Goal: Find specific page/section: Find specific page/section

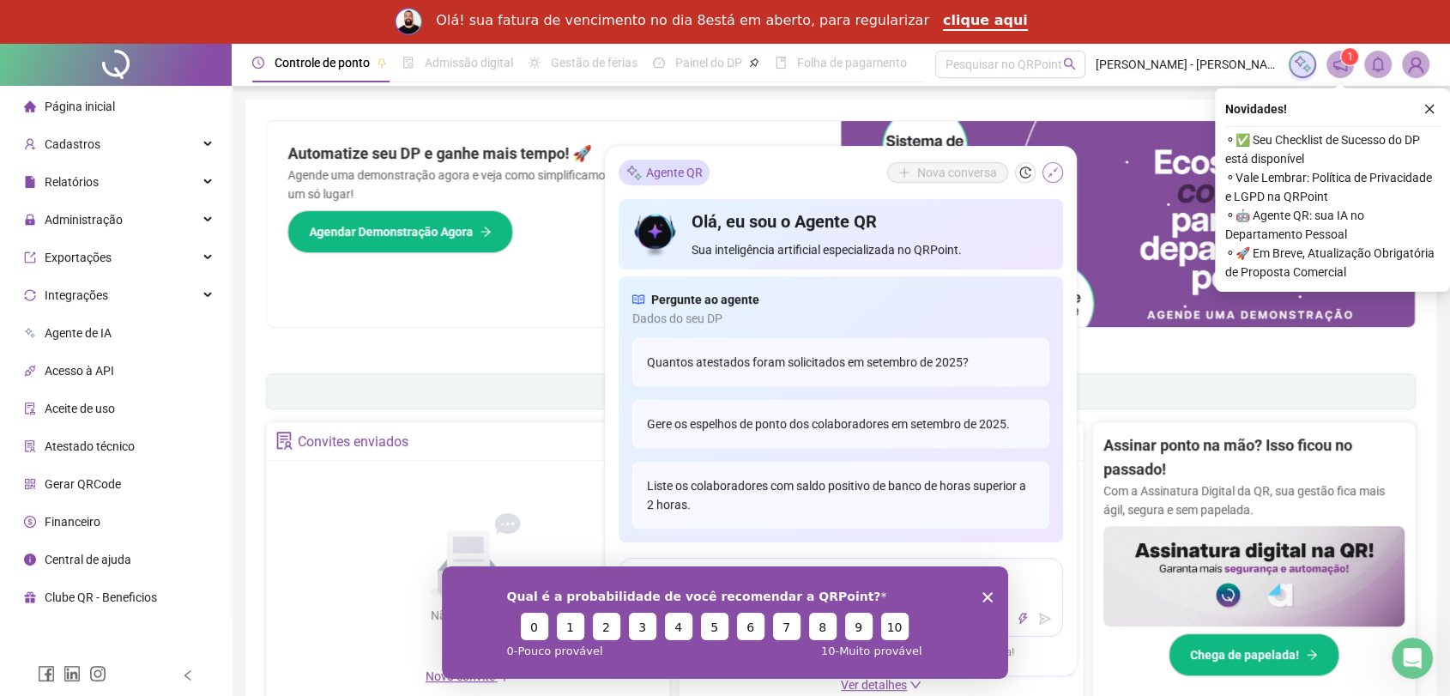
click at [1059, 172] on button "button" at bounding box center [1053, 173] width 21 height 21
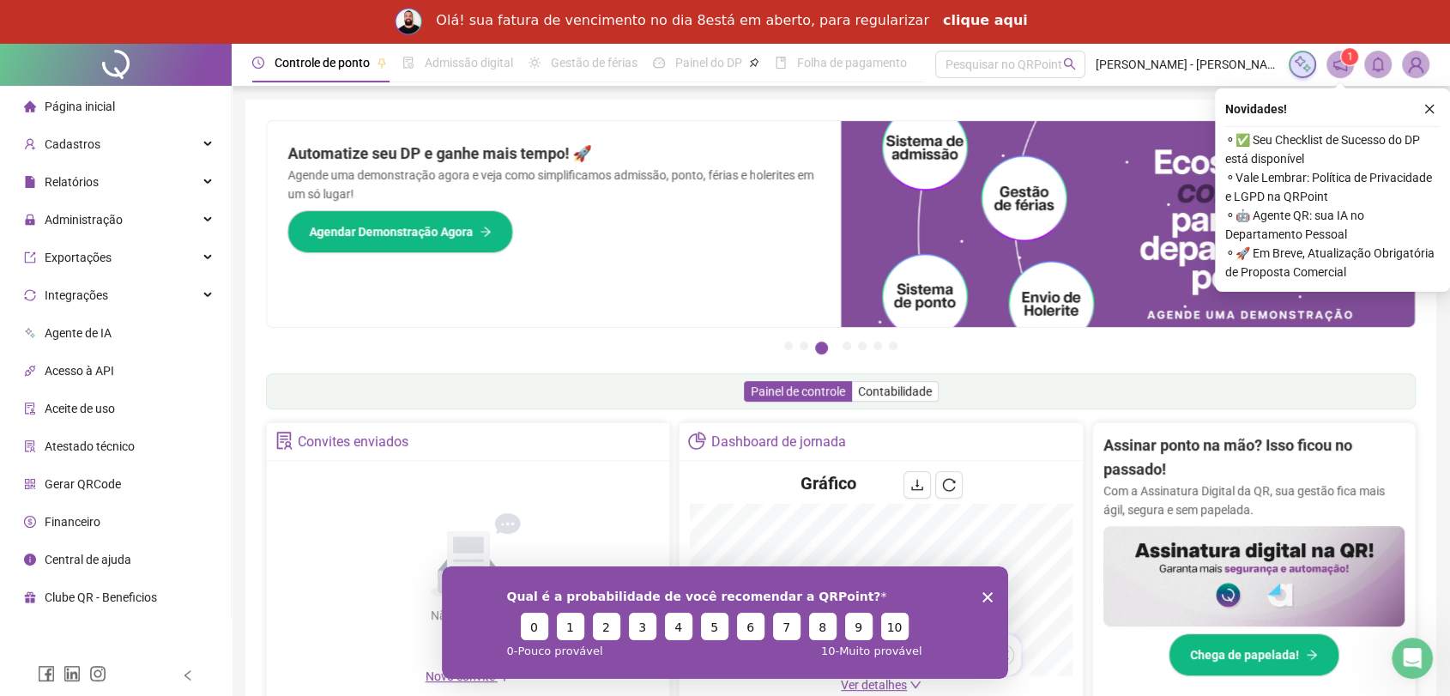
click at [965, 22] on link "clique aqui" at bounding box center [985, 21] width 85 height 19
